Goal: Task Accomplishment & Management: Use online tool/utility

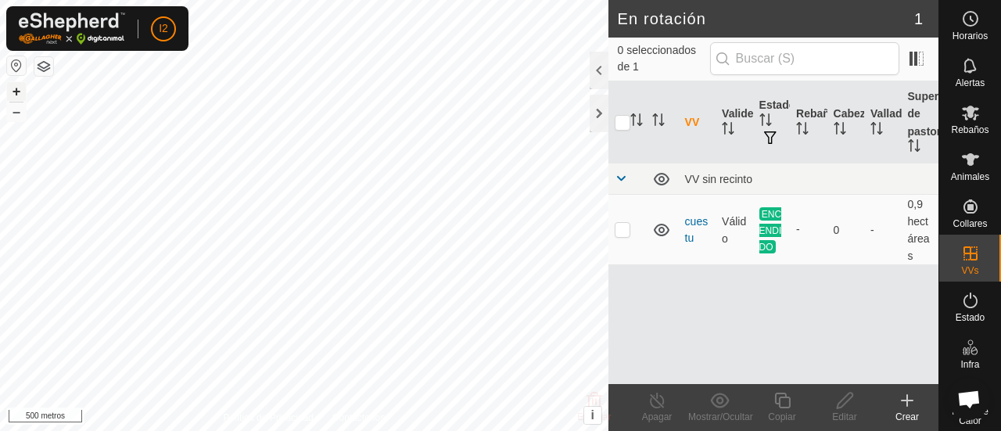
click at [14, 91] on font "+" at bounding box center [17, 91] width 9 height 16
click at [13, 115] on font "–" at bounding box center [17, 111] width 8 height 16
click at [906, 408] on icon at bounding box center [907, 400] width 19 height 19
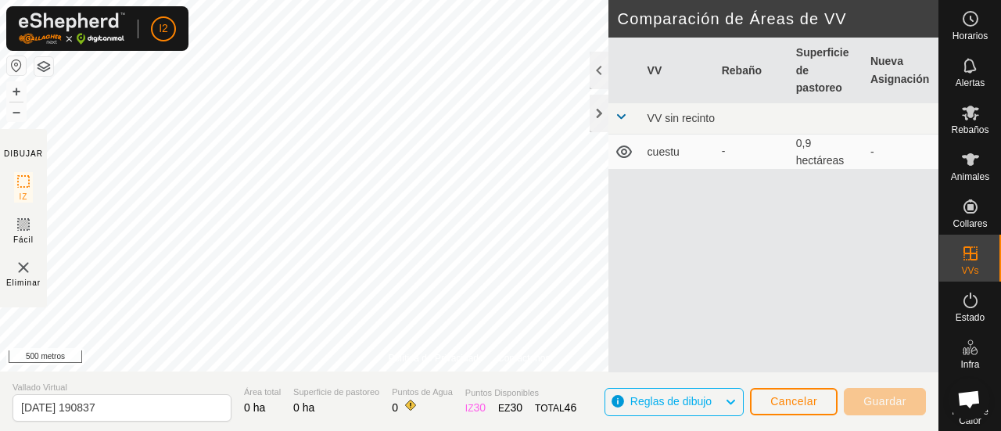
click at [629, 181] on div "VV Rebaño Superficie de pastoreo Nueva Asignación VV sin recinto cuestu - 0,9 h…" at bounding box center [773, 205] width 330 height 335
click at [601, 81] on div at bounding box center [599, 71] width 19 height 38
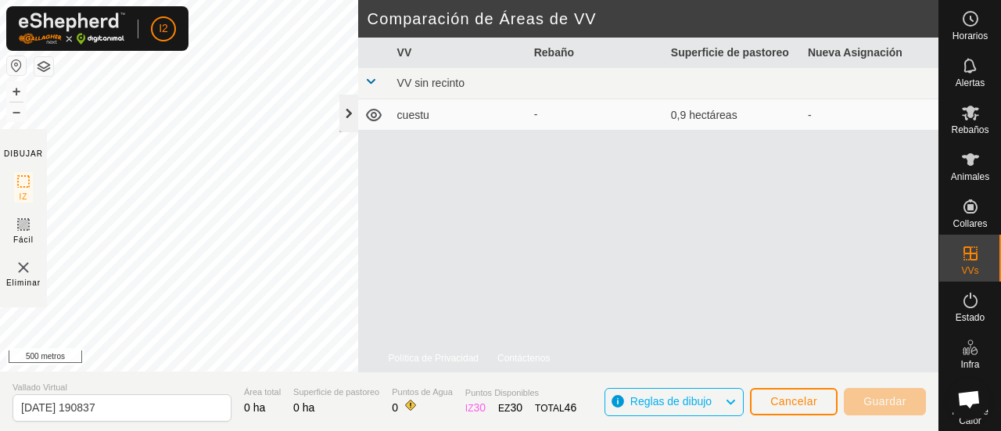
click at [349, 111] on div at bounding box center [348, 114] width 19 height 38
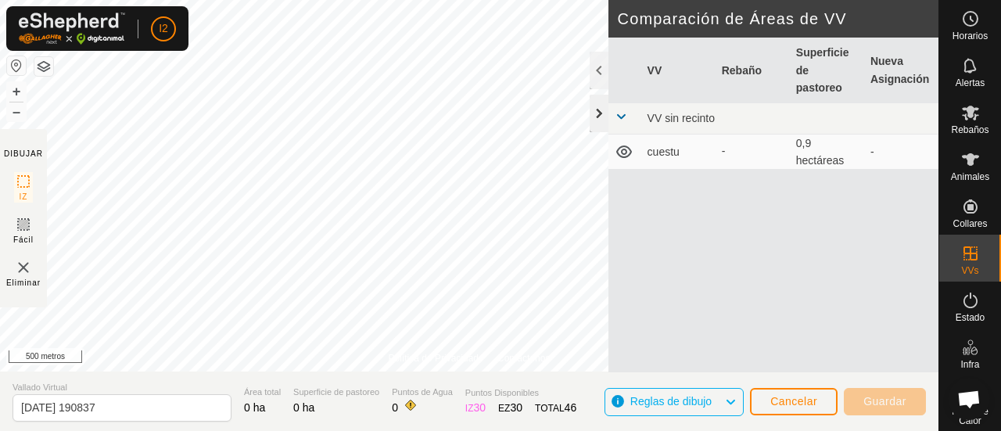
click at [598, 110] on div at bounding box center [599, 114] width 19 height 38
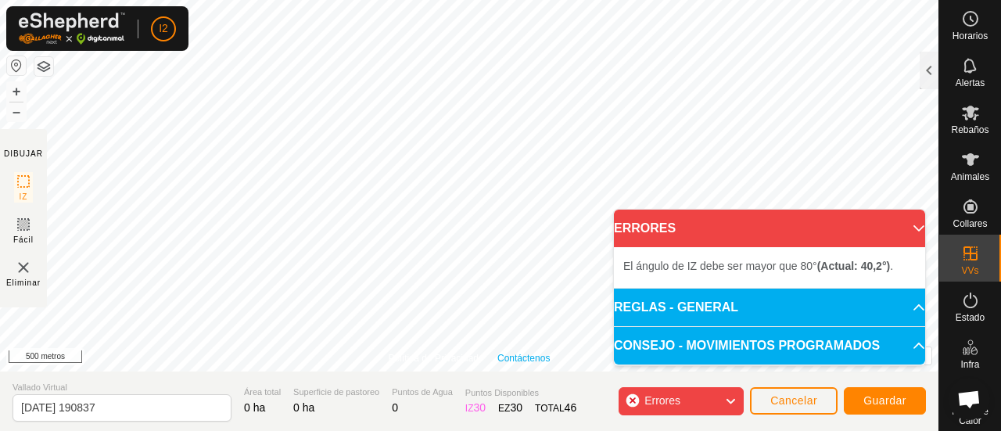
click at [504, 351] on link "Contáctenos" at bounding box center [523, 358] width 52 height 14
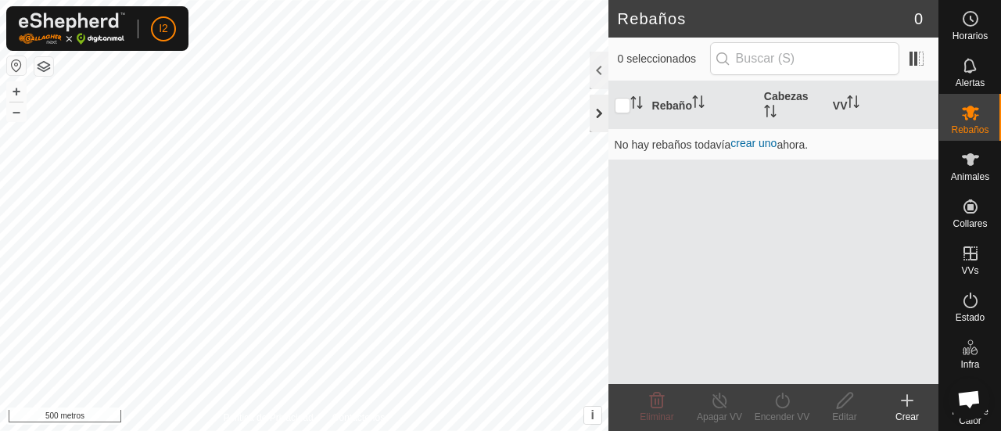
click at [598, 120] on div at bounding box center [599, 114] width 19 height 38
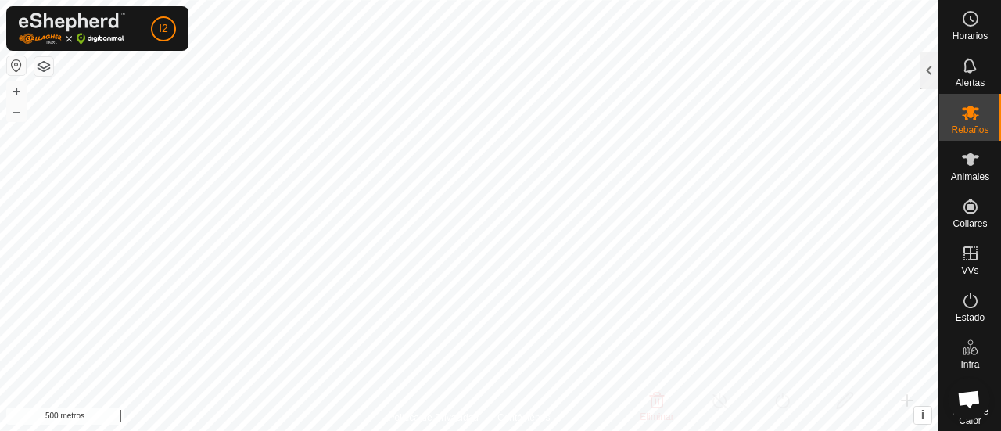
click at [17, 65] on button "button" at bounding box center [16, 65] width 19 height 19
click at [13, 110] on font "–" at bounding box center [17, 111] width 8 height 16
click at [16, 110] on font "–" at bounding box center [17, 111] width 8 height 16
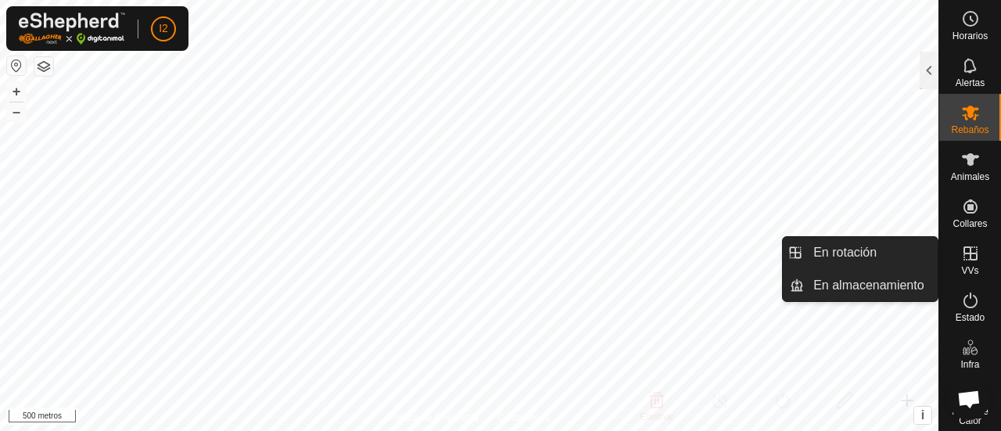
click at [973, 265] on es-virtualpaddocks-svg-icon at bounding box center [971, 253] width 28 height 25
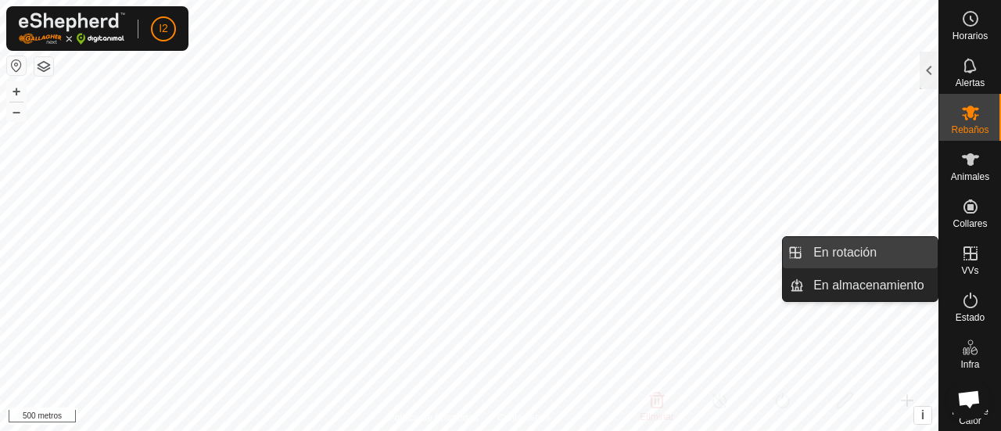
click at [865, 253] on link "En rotación" at bounding box center [871, 252] width 134 height 31
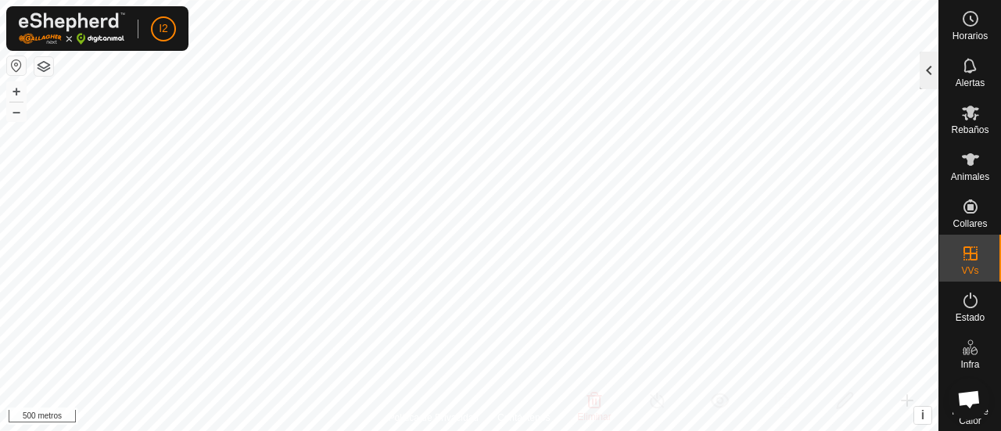
click at [928, 69] on div at bounding box center [929, 71] width 19 height 38
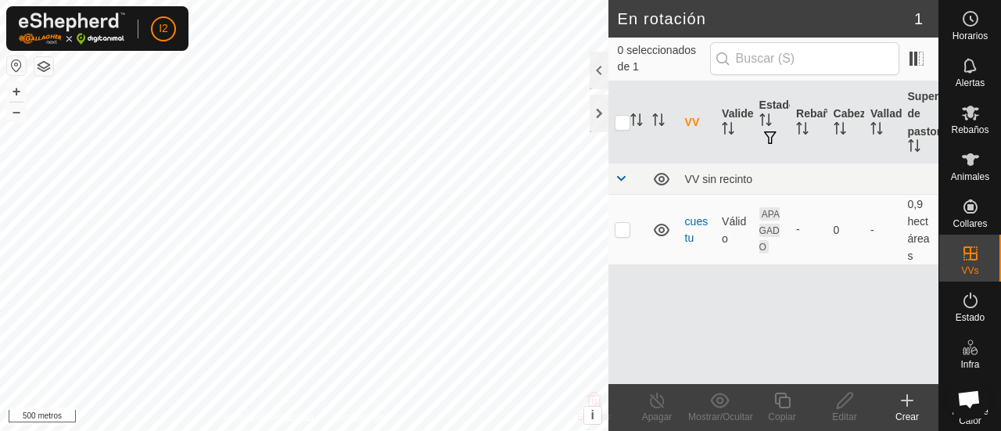
click at [909, 401] on icon at bounding box center [907, 400] width 19 height 19
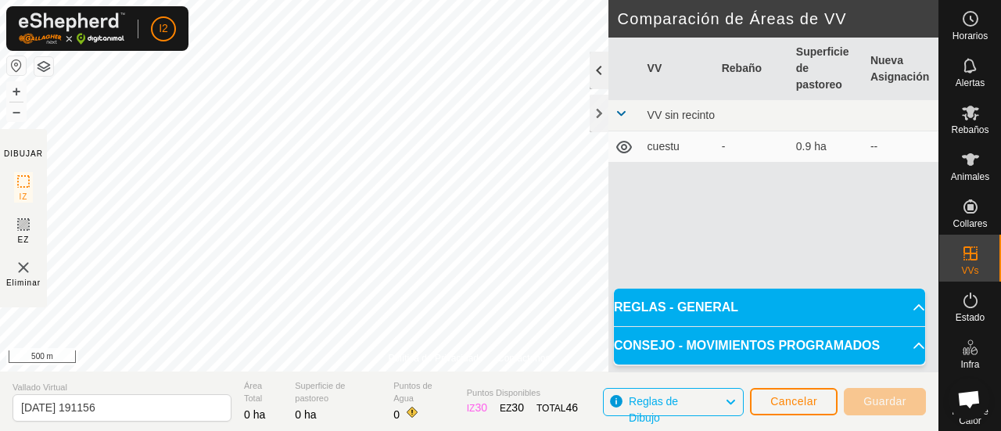
click at [594, 77] on div at bounding box center [599, 71] width 19 height 38
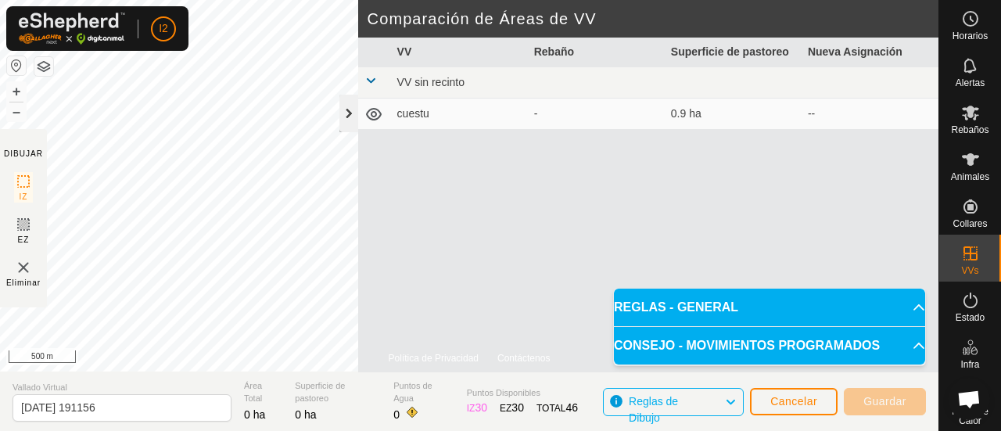
click at [348, 124] on div at bounding box center [348, 114] width 19 height 38
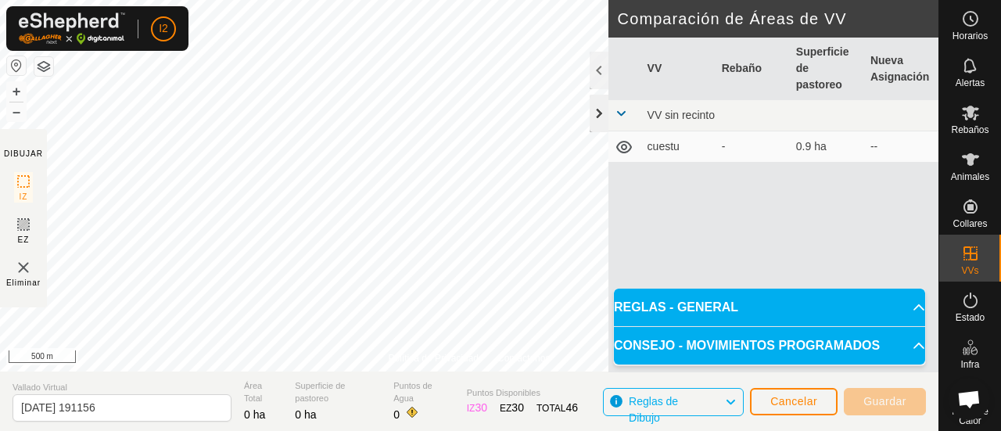
click at [598, 124] on div at bounding box center [599, 114] width 19 height 38
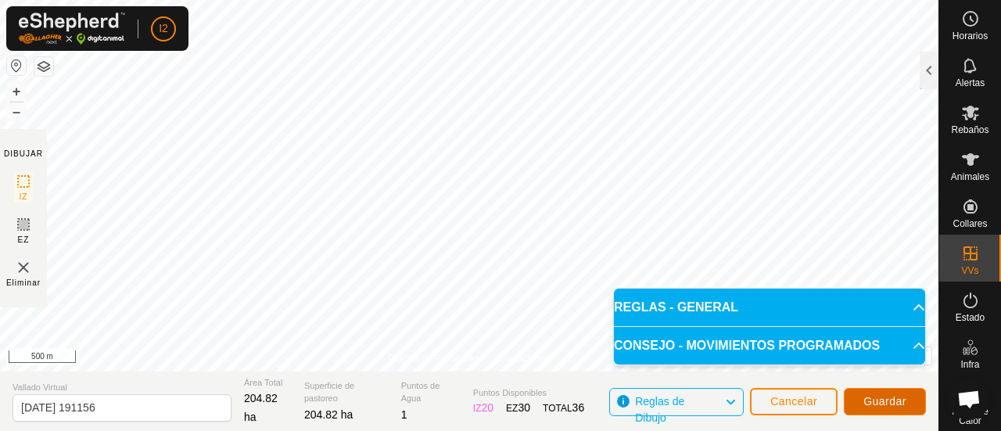
drag, startPoint x: 888, startPoint y: 399, endPoint x: 896, endPoint y: 393, distance: 10.0
click at [896, 393] on button "Guardar" at bounding box center [885, 401] width 82 height 27
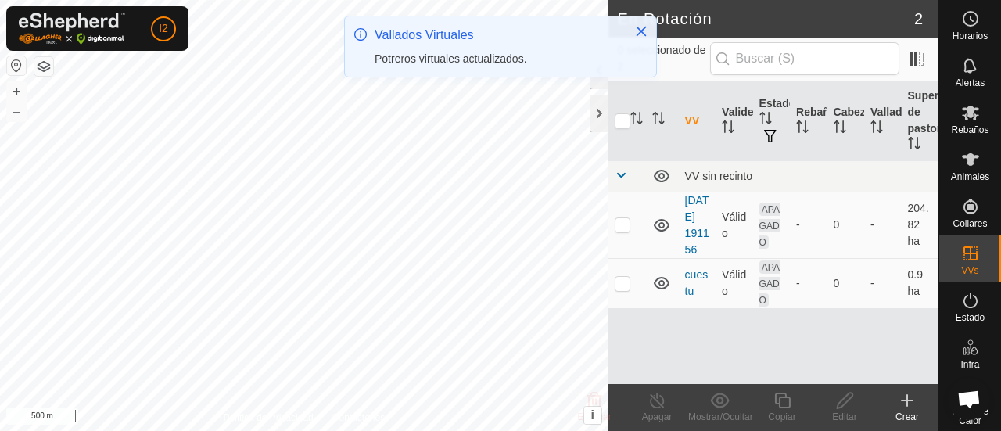
click at [595, 84] on div "Vallados Virtuales Potreros virtuales actualizados." at bounding box center [500, 53] width 313 height 74
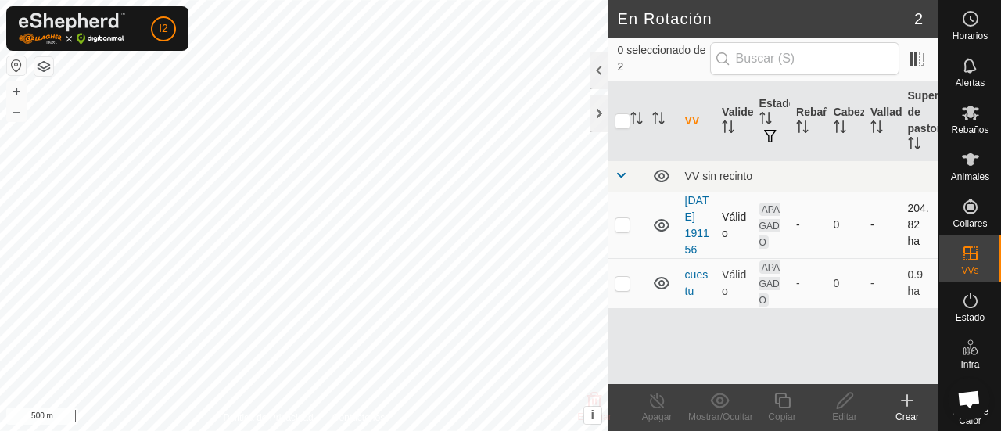
click at [626, 231] on p-checkbox at bounding box center [623, 224] width 16 height 13
checkbox input "true"
click at [591, 71] on div at bounding box center [599, 71] width 19 height 38
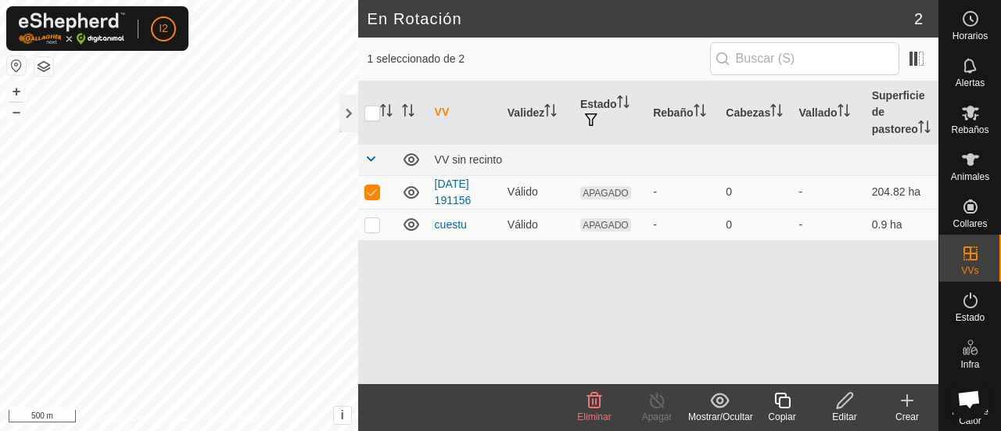
click at [842, 406] on icon at bounding box center [845, 401] width 16 height 16
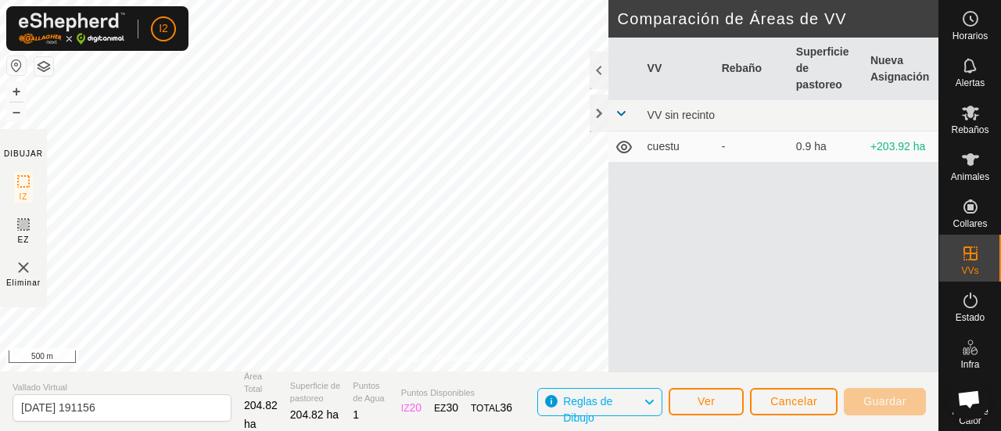
click at [623, 113] on span at bounding box center [621, 113] width 13 height 13
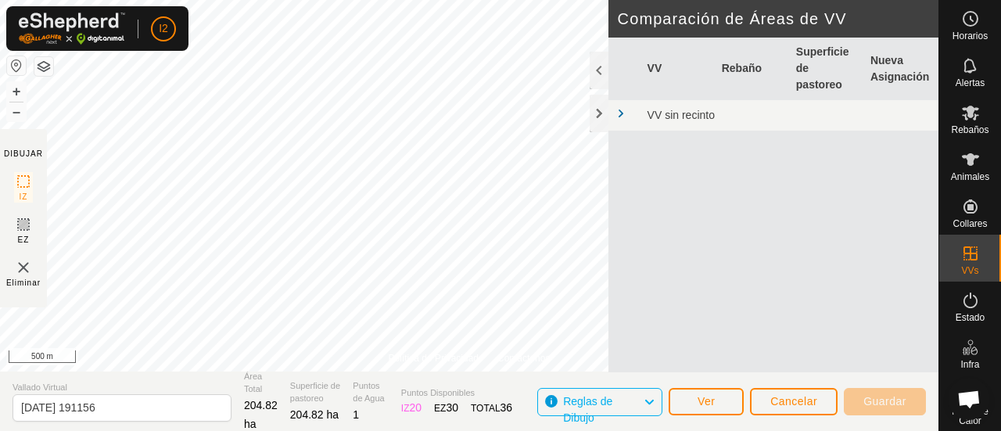
click at [623, 113] on span at bounding box center [621, 113] width 13 height 13
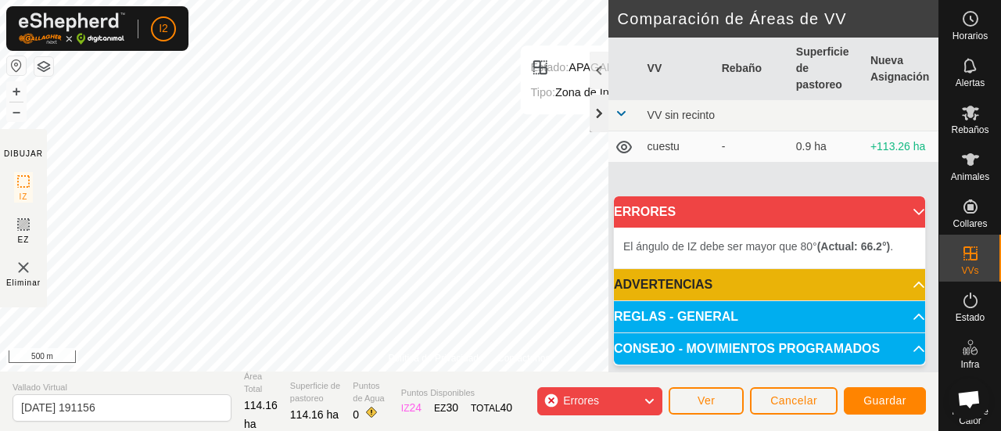
click at [599, 121] on div at bounding box center [599, 114] width 19 height 38
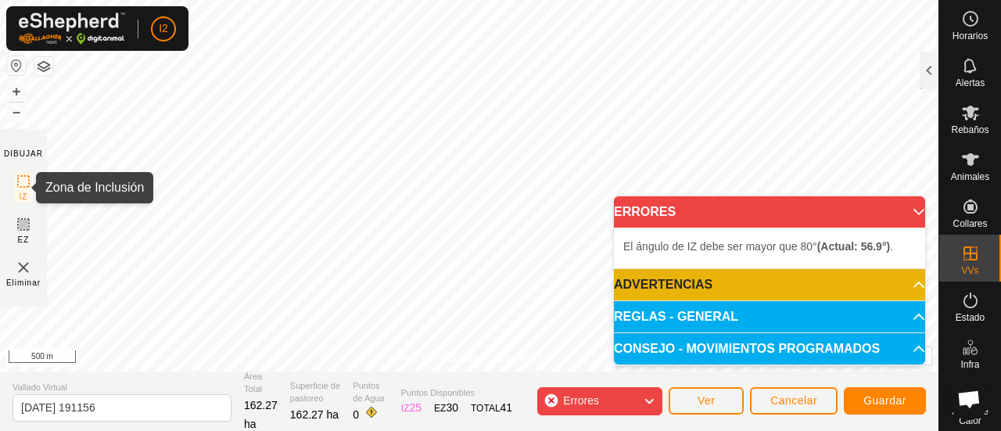
click at [27, 184] on icon at bounding box center [23, 181] width 19 height 19
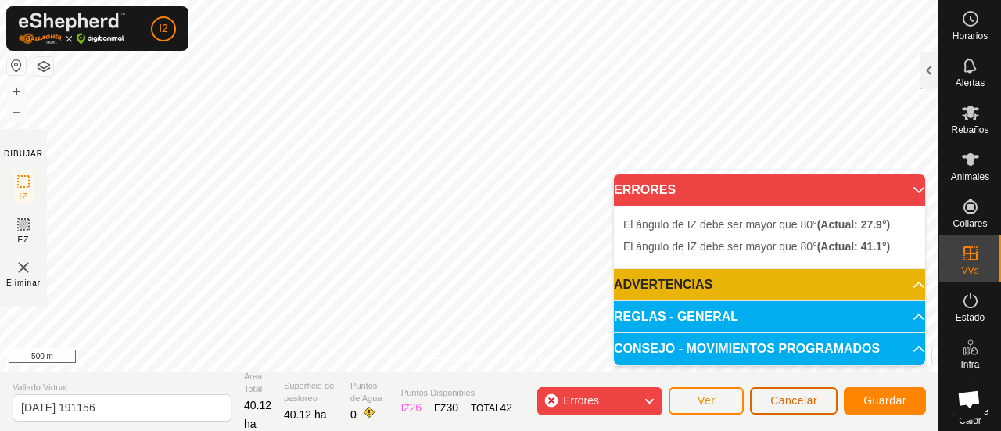
click at [792, 401] on span "Cancelar" at bounding box center [793, 400] width 47 height 13
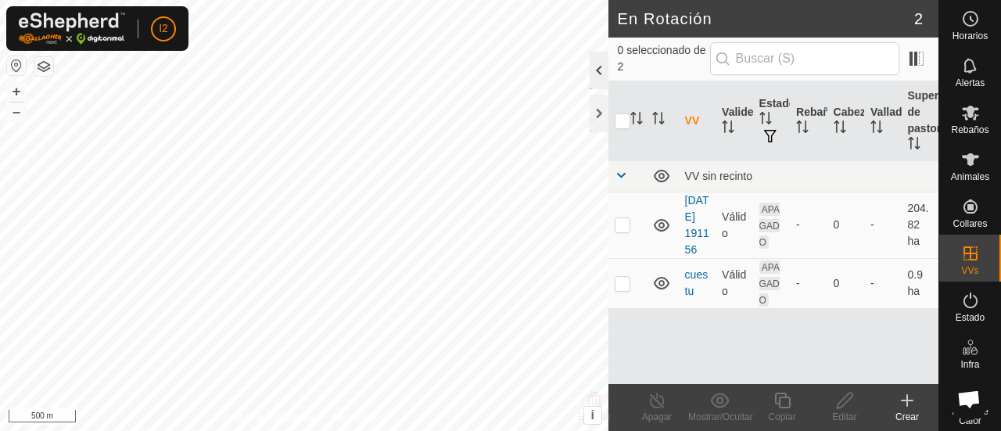
click at [594, 66] on div at bounding box center [599, 71] width 19 height 38
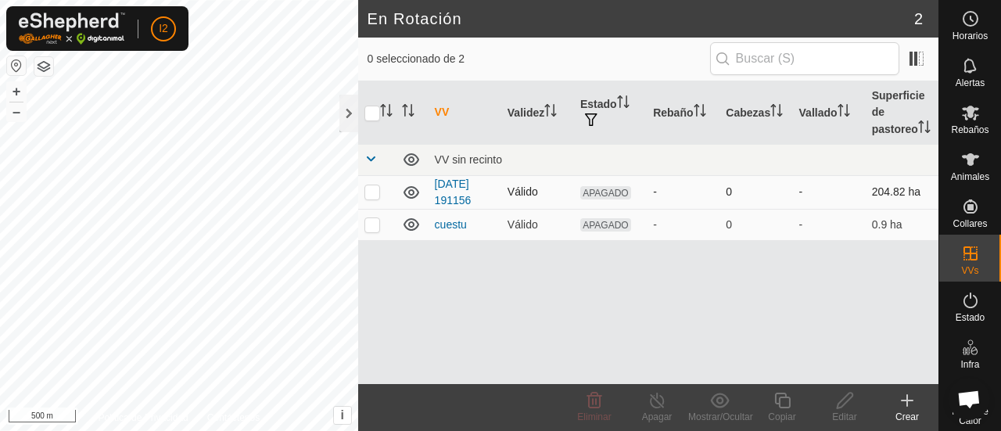
click at [372, 198] on p-checkbox at bounding box center [372, 191] width 16 height 13
checkbox input "true"
click at [843, 401] on icon at bounding box center [845, 400] width 20 height 19
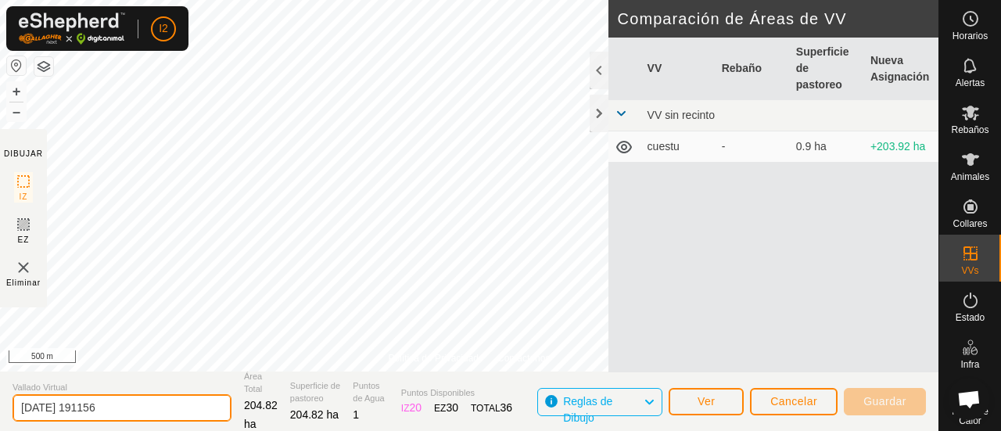
click at [162, 407] on input "2025-09-30 191156" at bounding box center [122, 407] width 219 height 27
type input "2"
type input "monte"
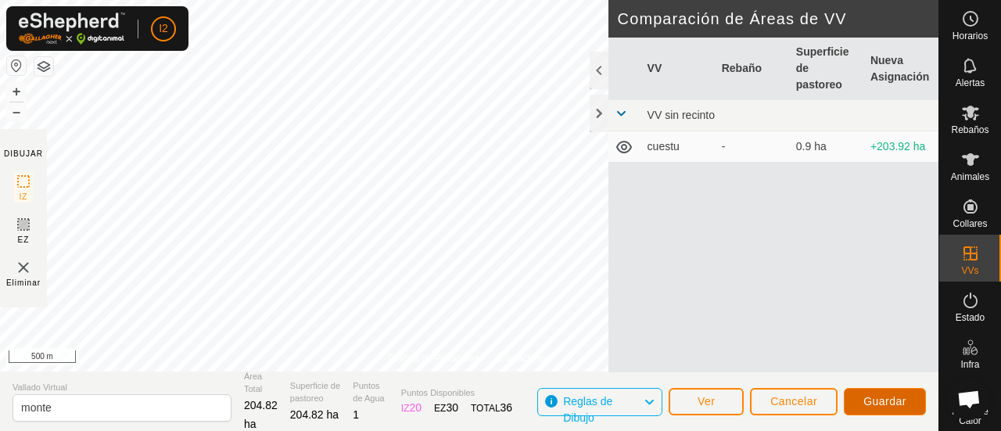
click at [870, 398] on span "Guardar" at bounding box center [884, 401] width 43 height 13
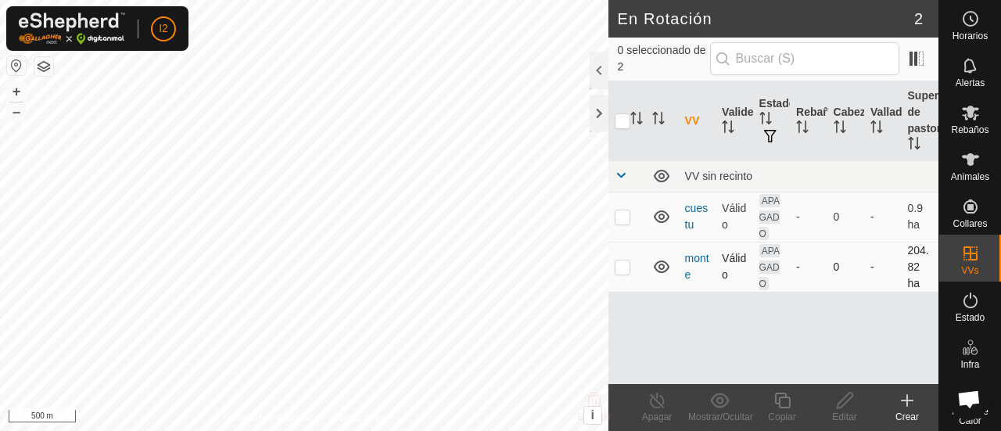
click at [624, 267] on p-checkbox at bounding box center [623, 266] width 16 height 13
checkbox input "true"
click at [835, 412] on div "Editar" at bounding box center [844, 417] width 63 height 14
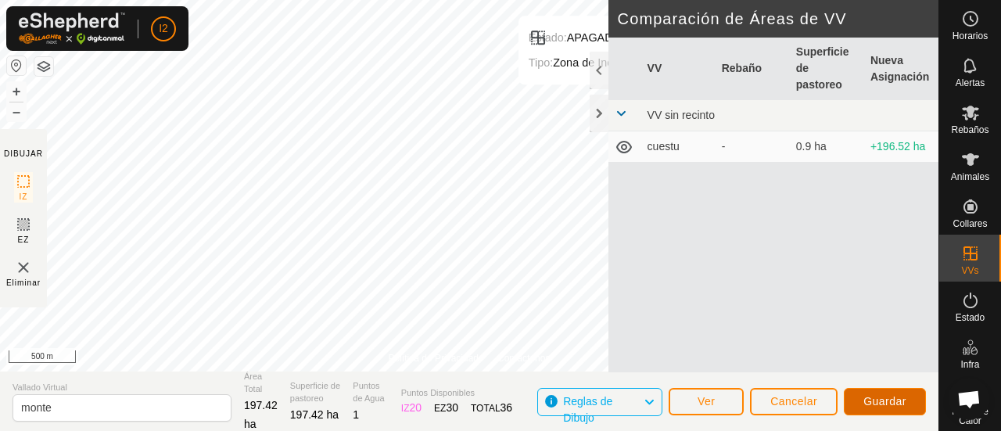
click at [884, 397] on span "Guardar" at bounding box center [884, 401] width 43 height 13
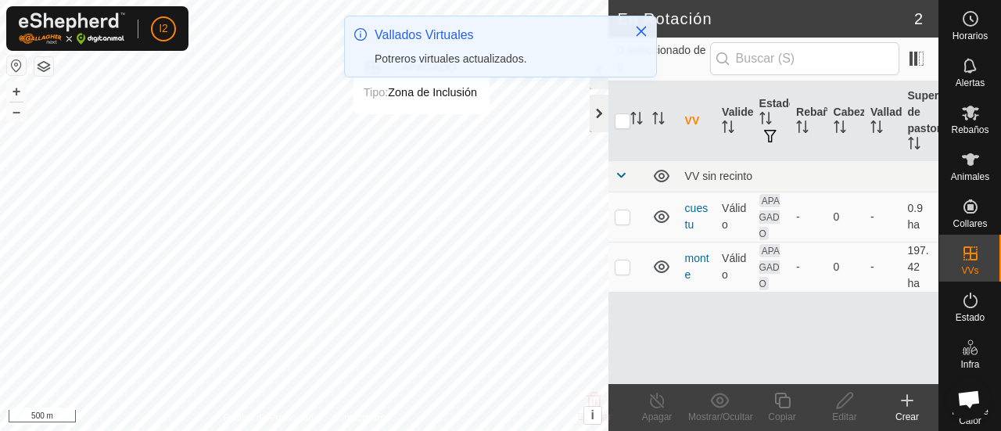
click at [598, 120] on div at bounding box center [599, 114] width 19 height 38
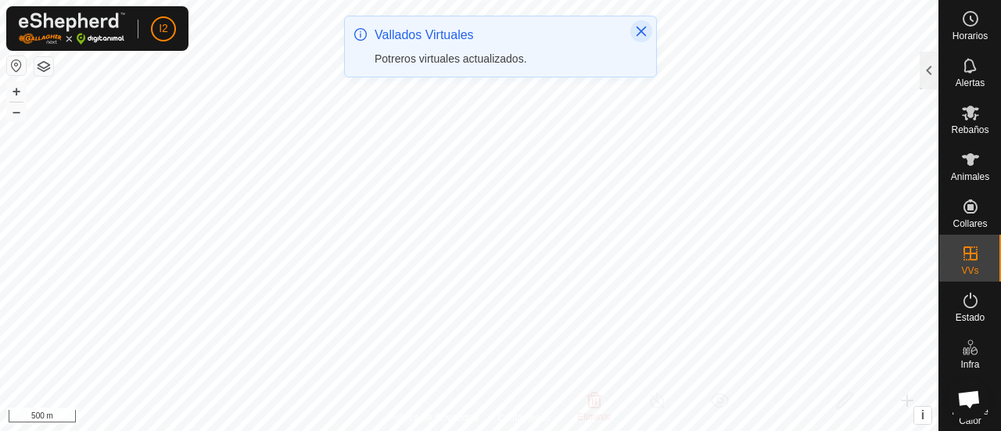
click at [641, 31] on icon "Close" at bounding box center [642, 32] width 10 height 10
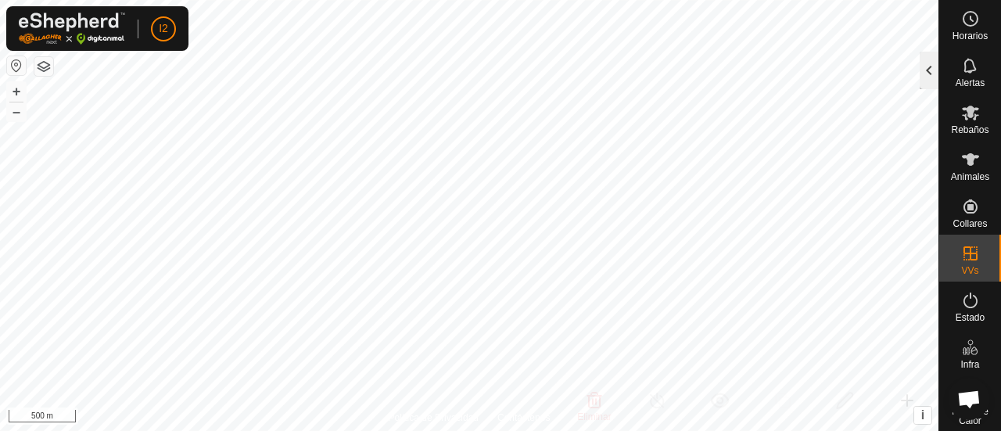
click at [926, 71] on div at bounding box center [929, 71] width 19 height 38
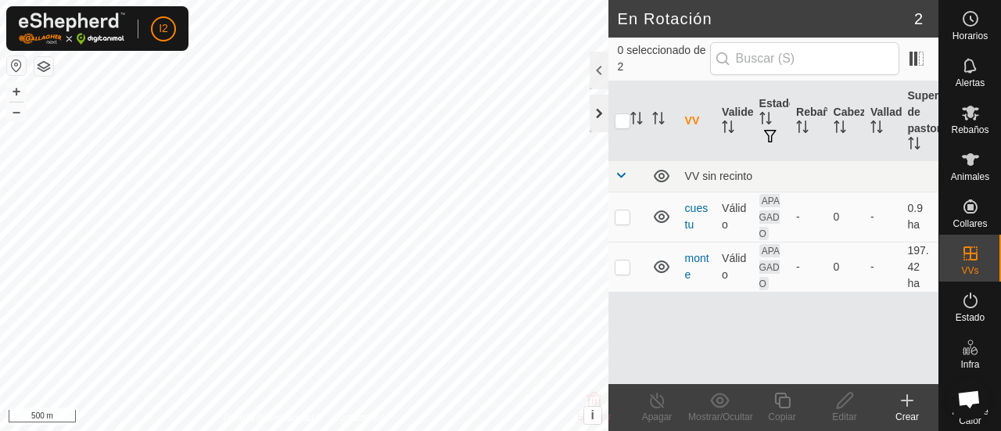
click at [597, 110] on div at bounding box center [599, 114] width 19 height 38
